Goal: Information Seeking & Learning: Learn about a topic

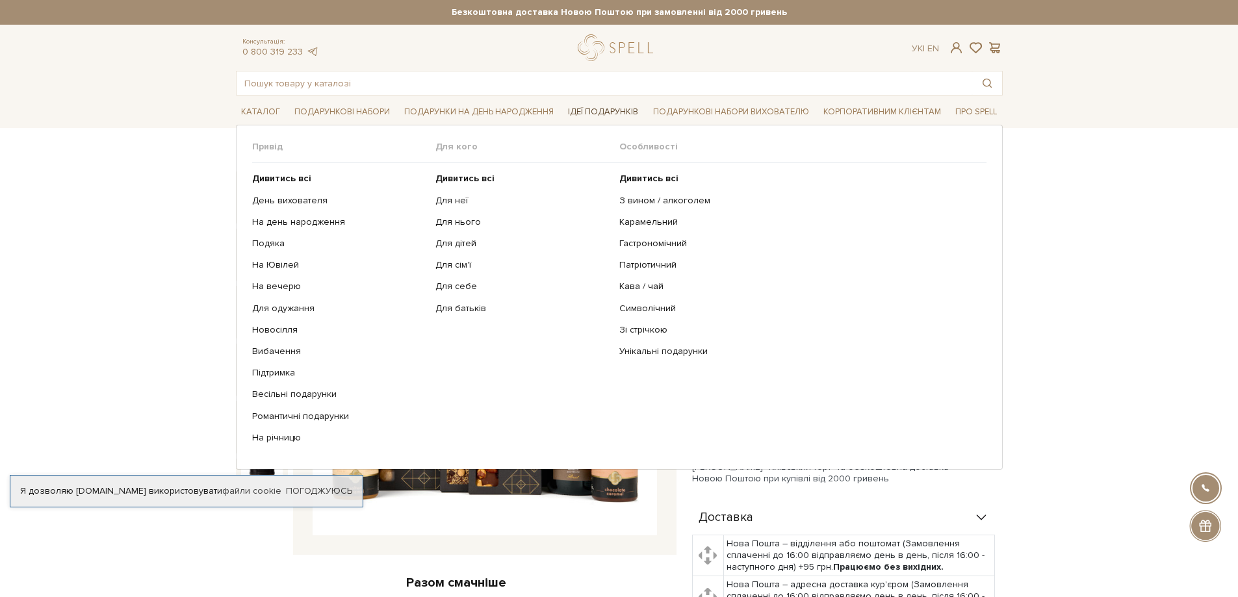
click at [597, 108] on link "Ідеї подарунків" at bounding box center [603, 112] width 81 height 20
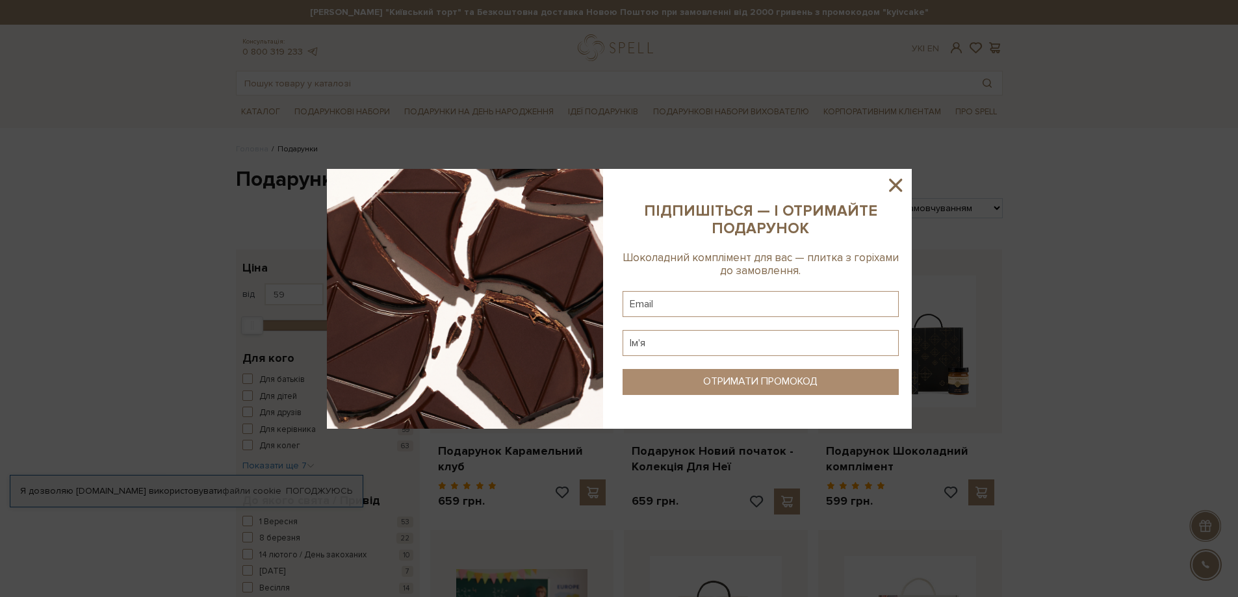
click at [896, 189] on icon at bounding box center [895, 185] width 22 height 22
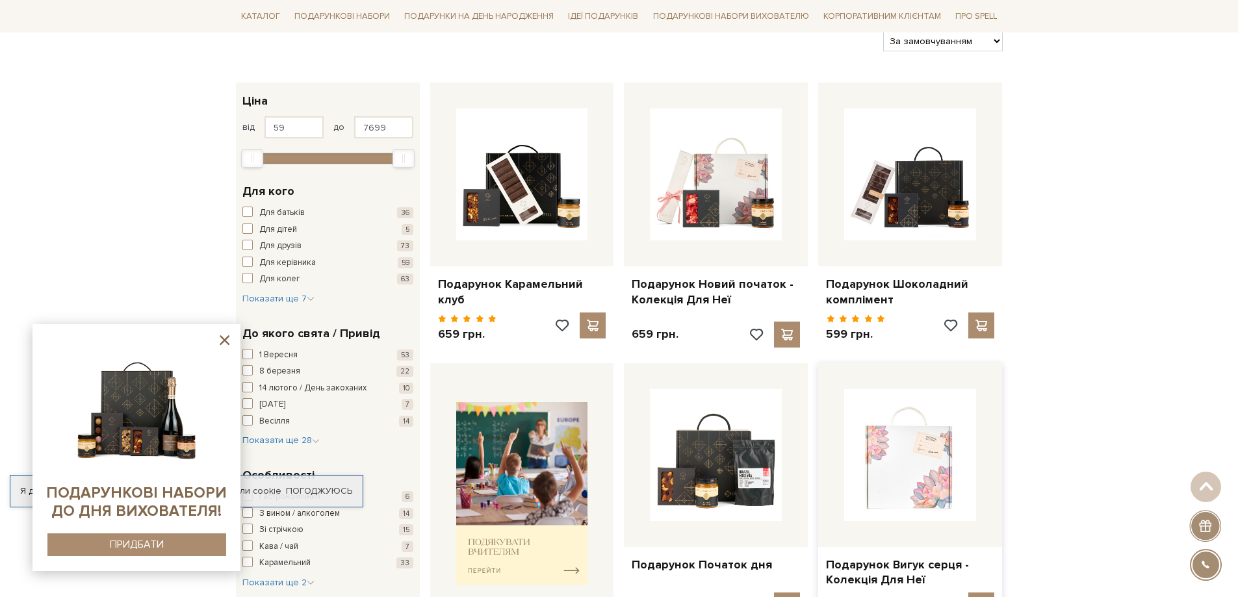
scroll to position [130, 0]
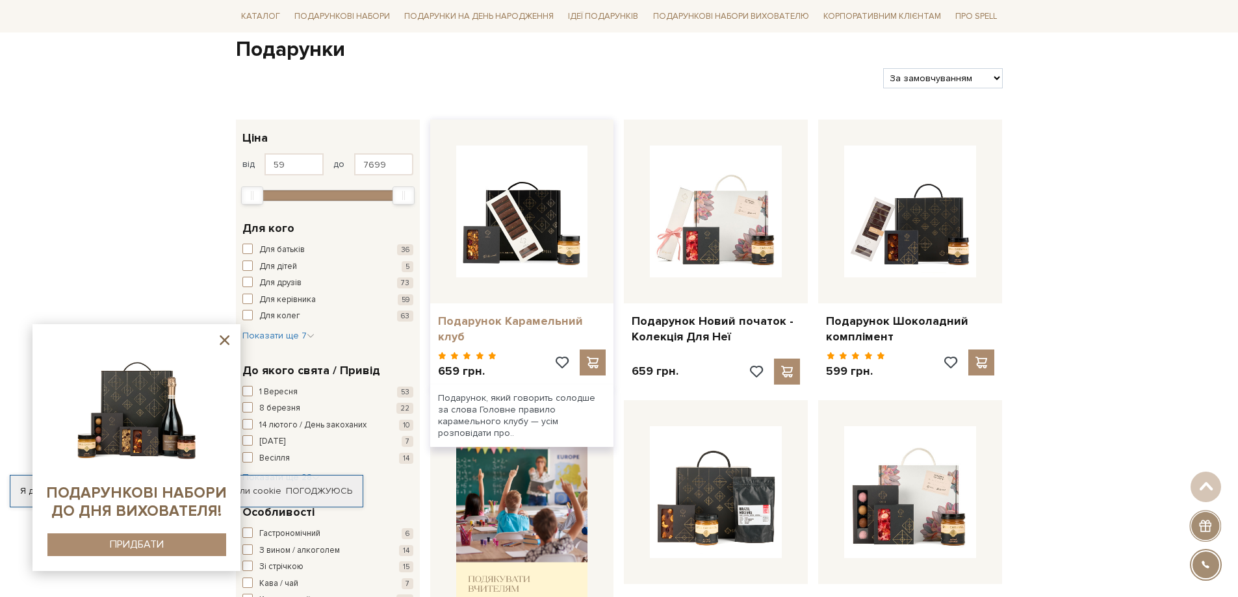
click at [555, 321] on link "Подарунок Карамельний клуб" at bounding box center [522, 329] width 168 height 31
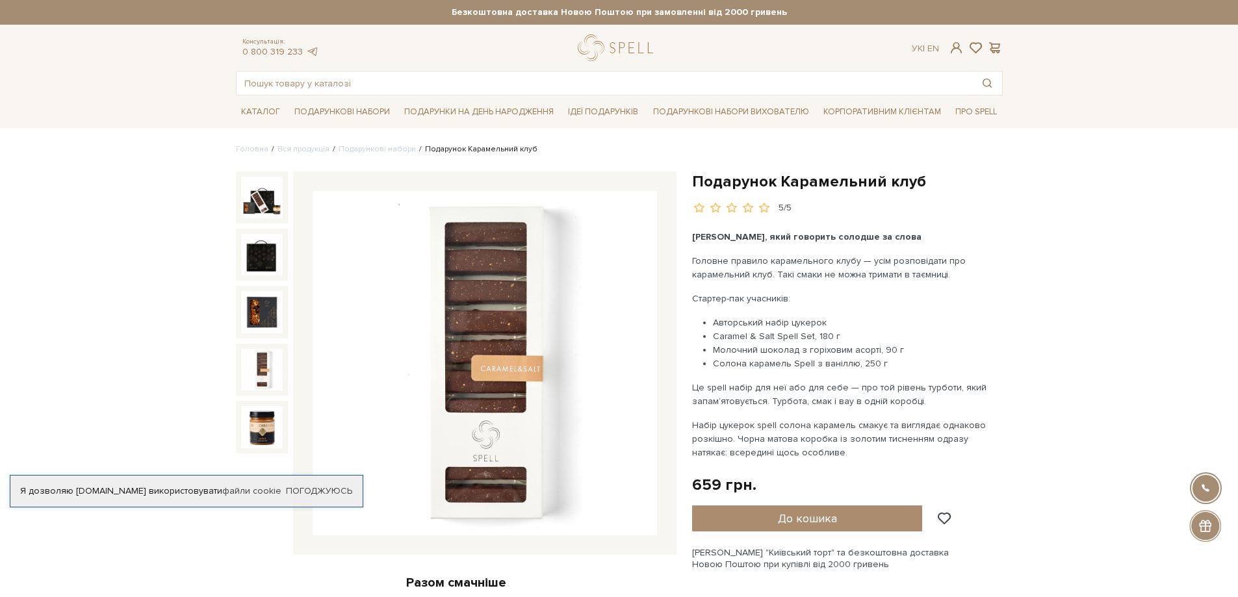
click at [262, 373] on img at bounding box center [262, 370] width 42 height 42
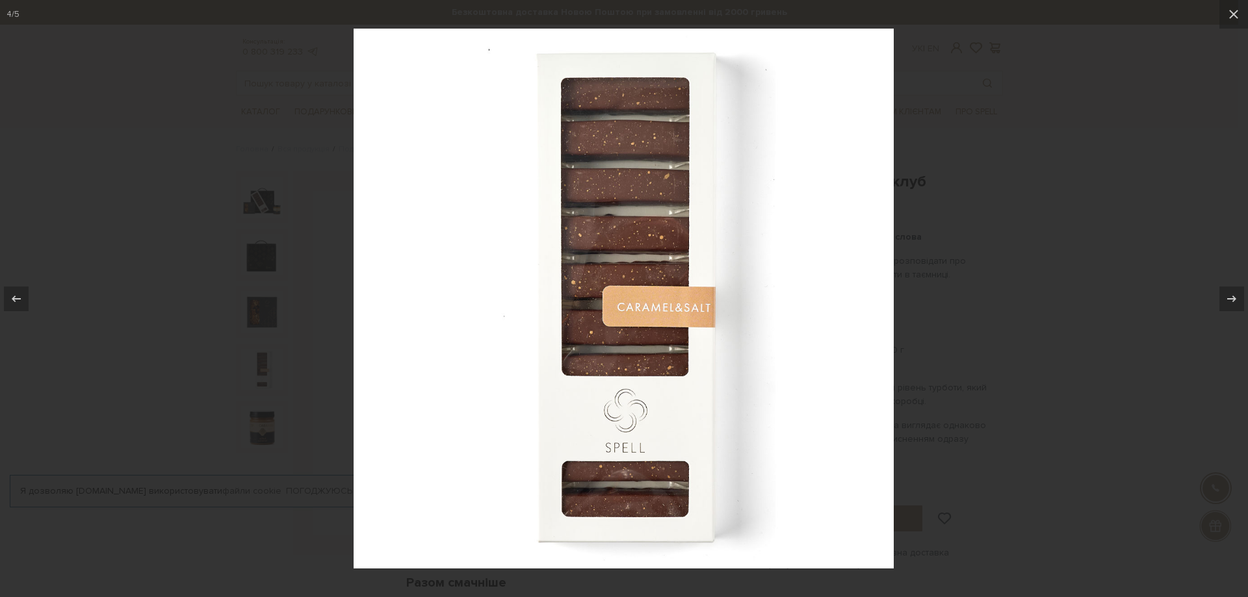
click at [1001, 253] on div at bounding box center [624, 298] width 1248 height 597
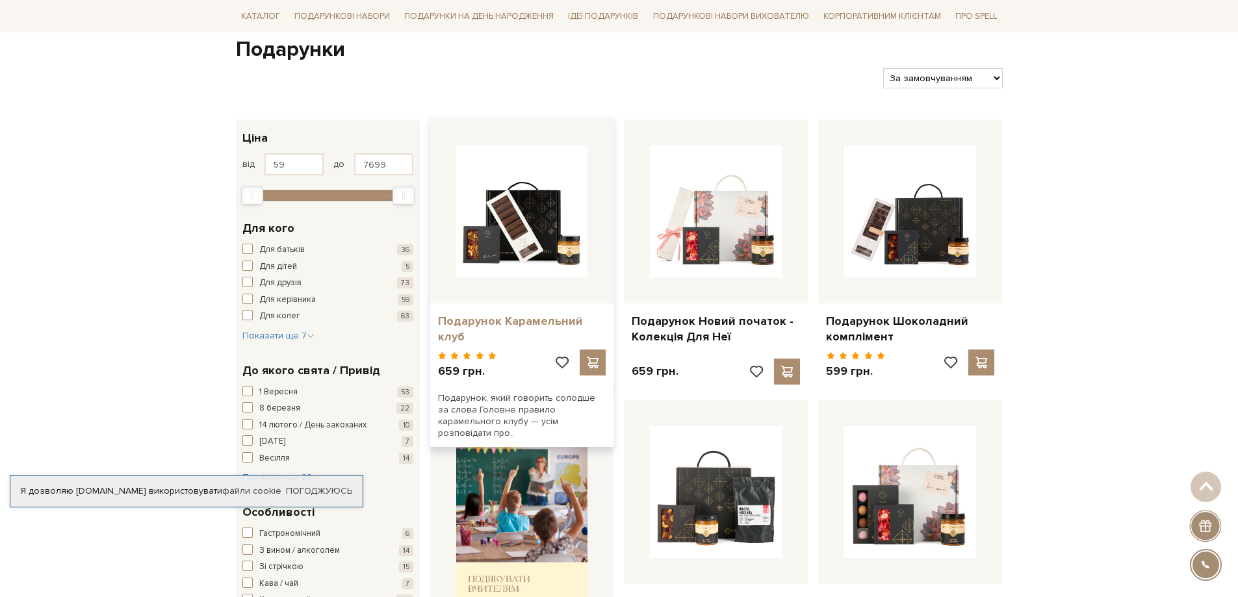
click at [511, 322] on link "Подарунок Карамельний клуб" at bounding box center [522, 329] width 168 height 31
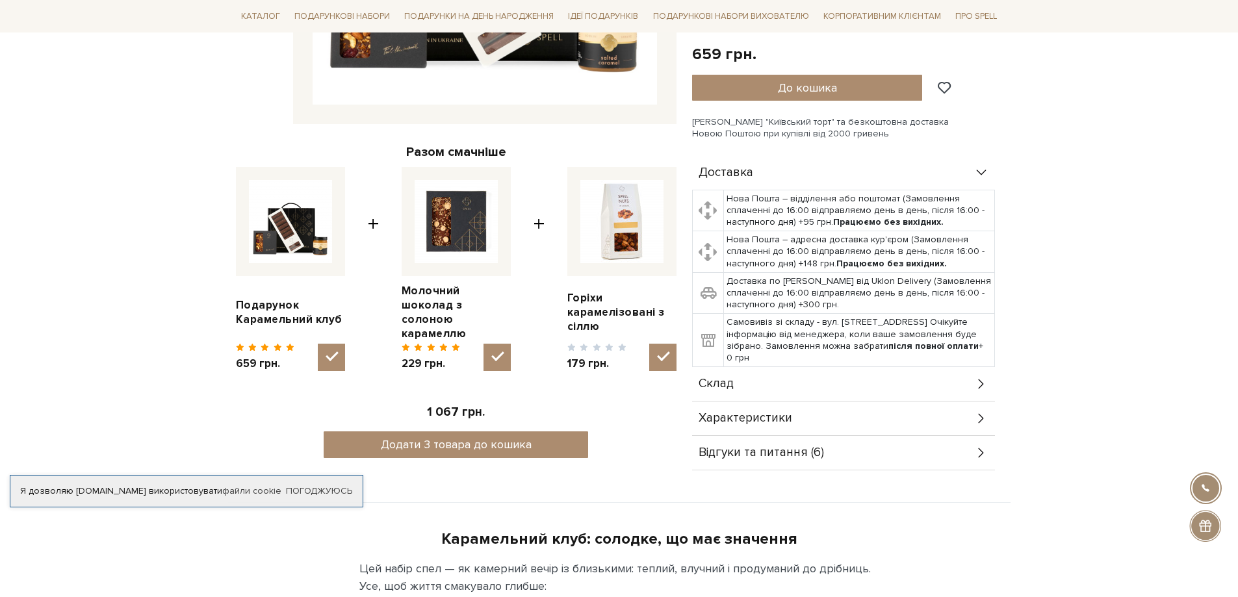
scroll to position [65, 0]
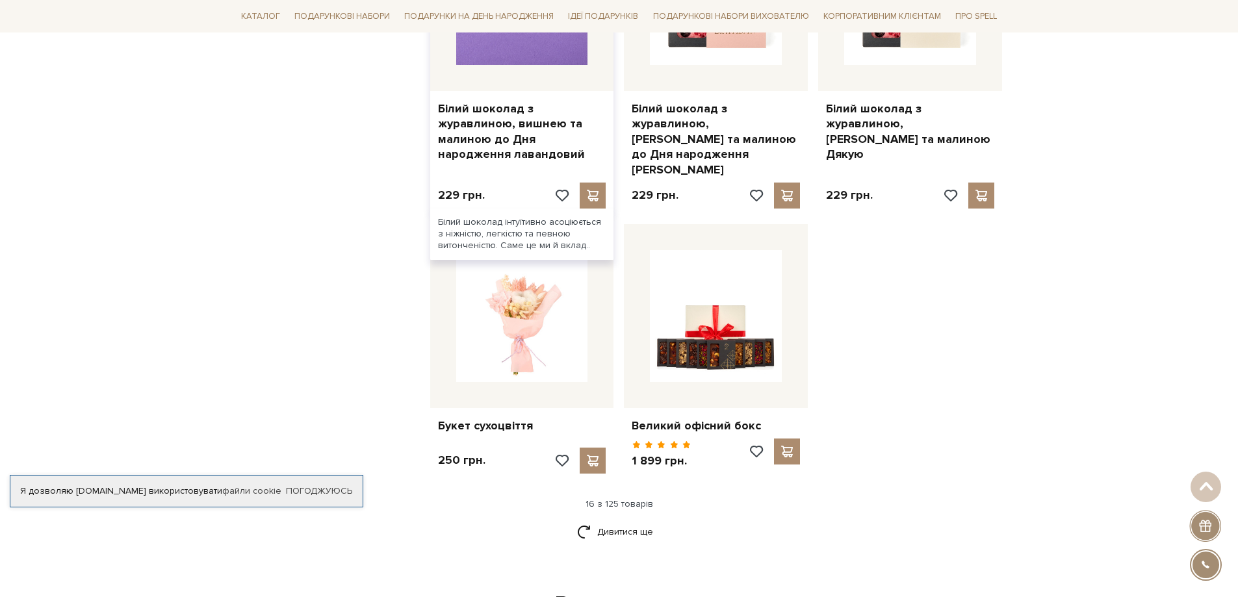
scroll to position [1495, 0]
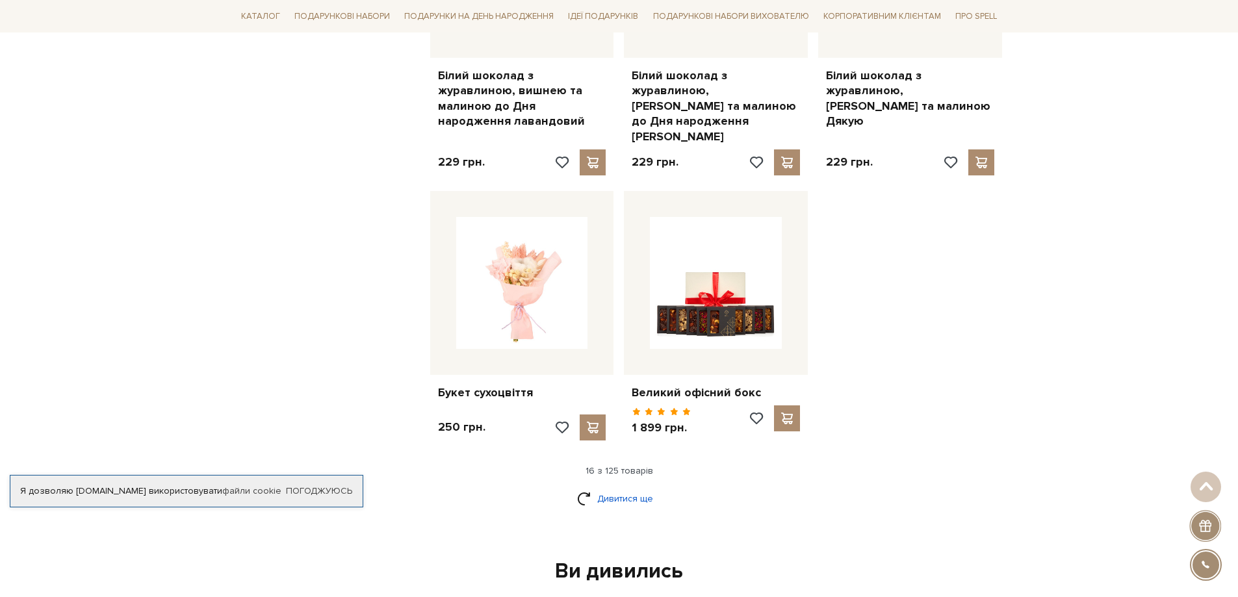
click at [603, 487] on link "Дивитися ще" at bounding box center [619, 498] width 84 height 23
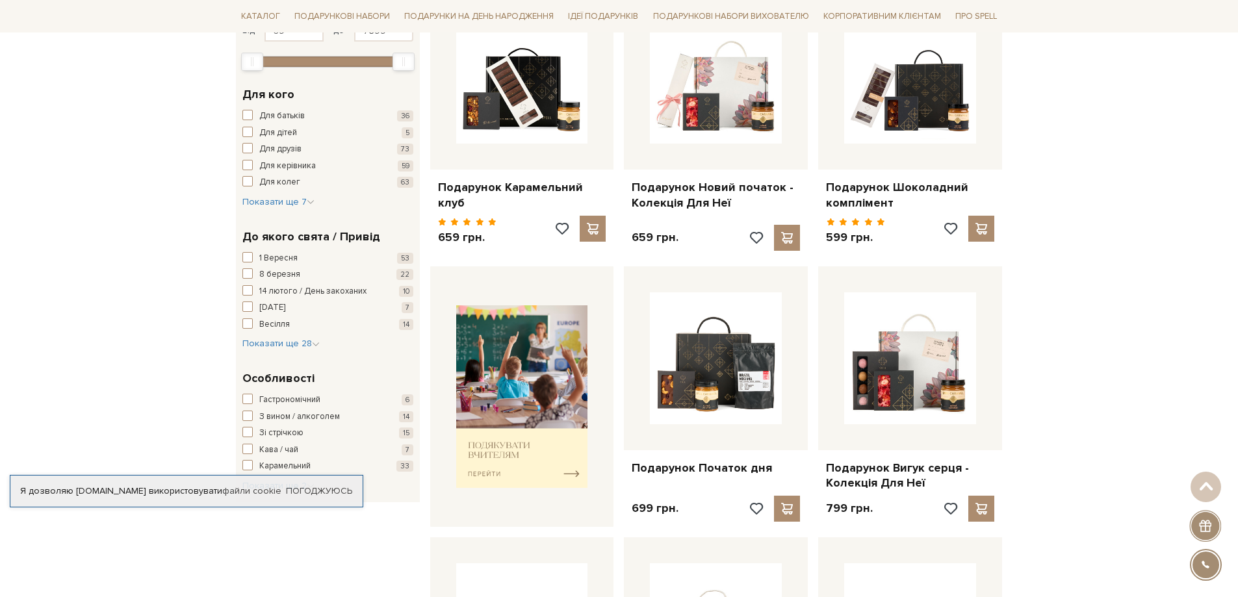
scroll to position [0, 0]
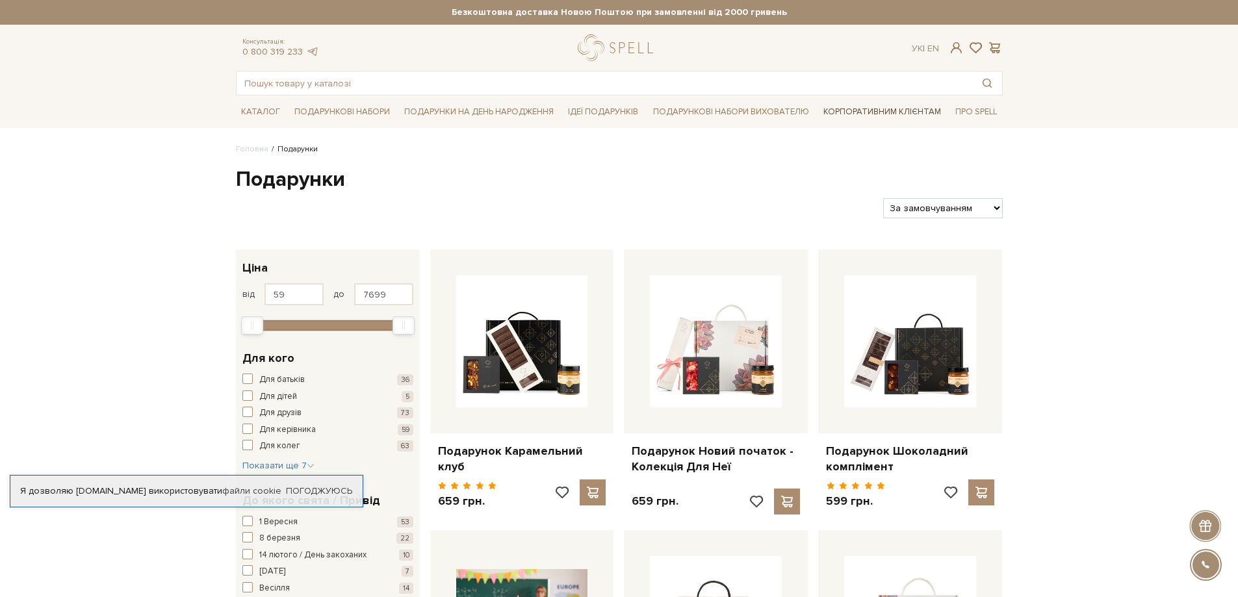
click at [912, 114] on link "Корпоративним клієнтам" at bounding box center [882, 112] width 128 height 22
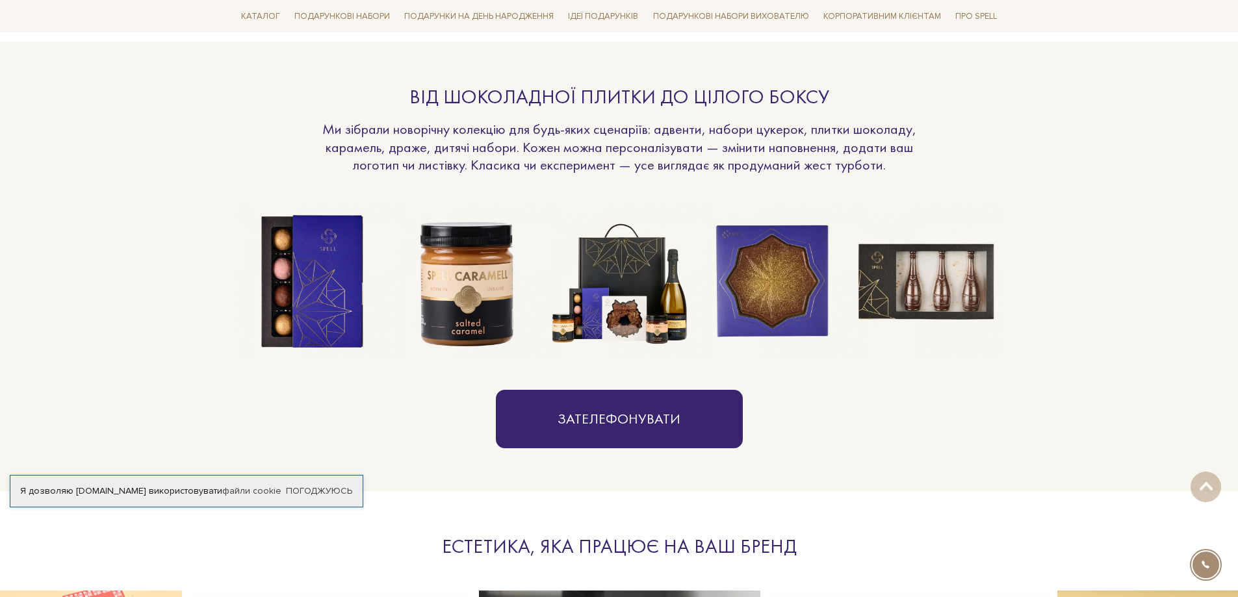
scroll to position [975, 0]
